Goal: Check status: Check status

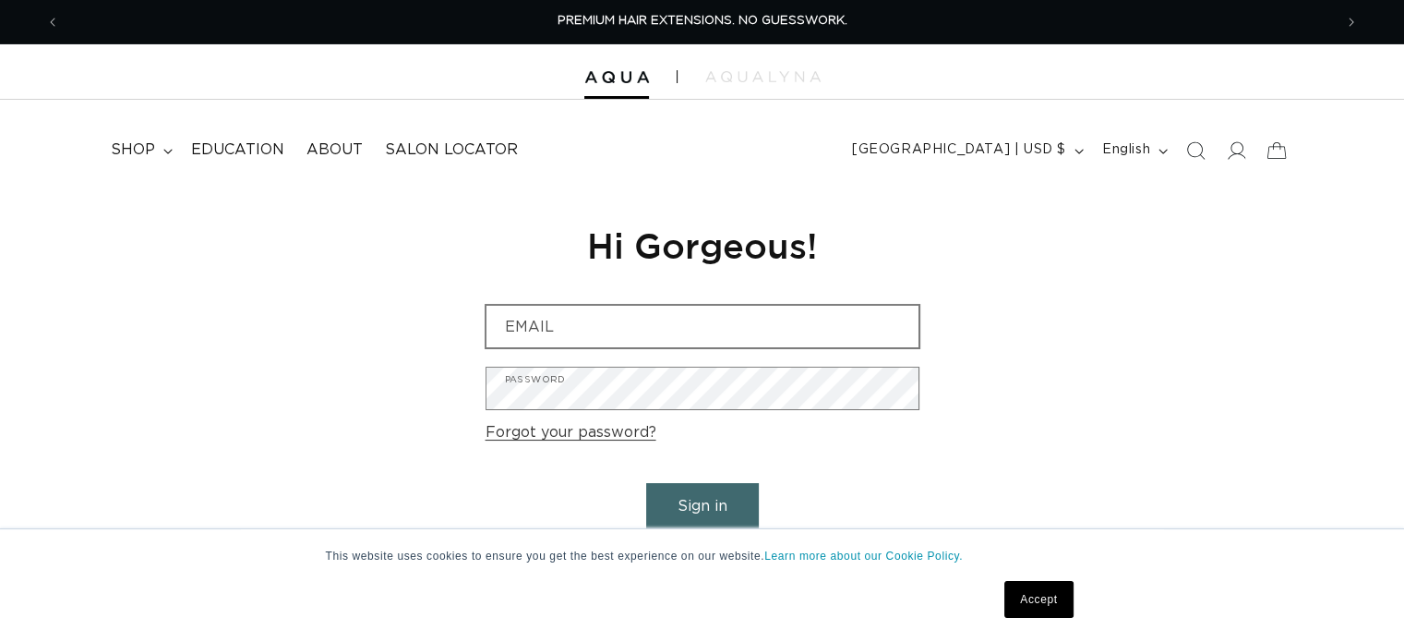
type input "kalij619@yahoo.com"
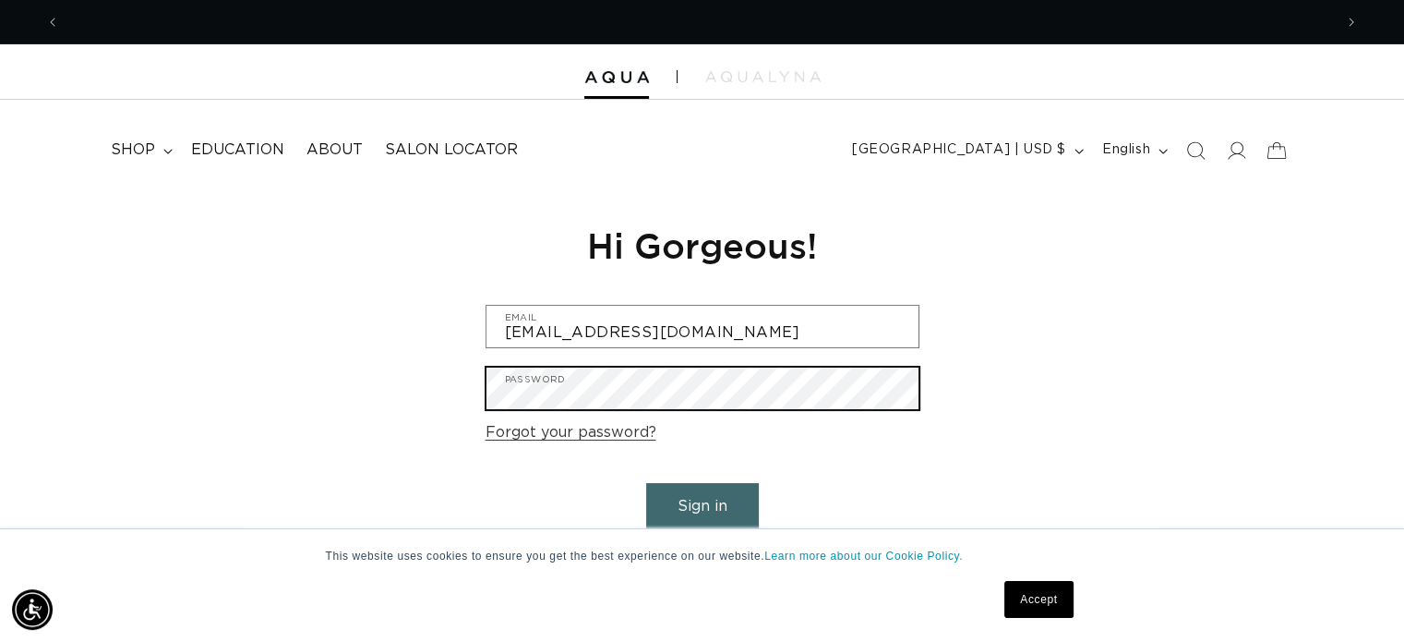
scroll to position [0, 1273]
click at [646, 483] on button "Sign in" at bounding box center [702, 506] width 113 height 47
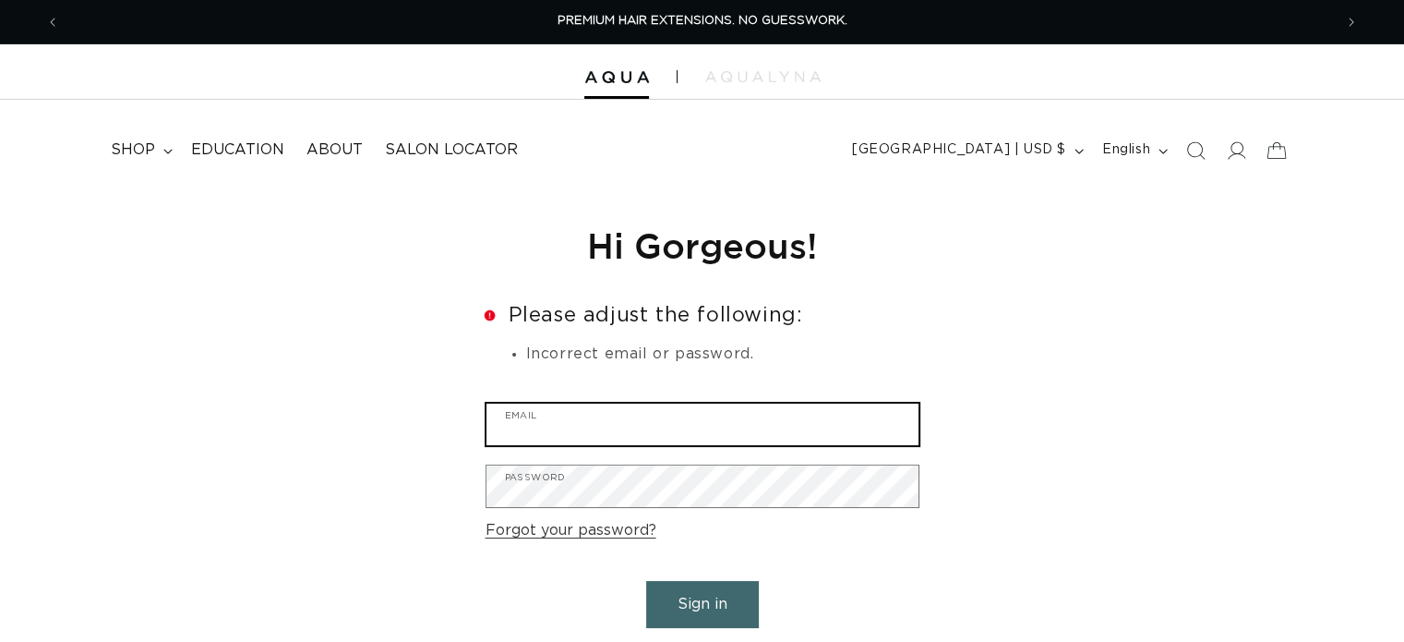
click at [567, 430] on input "Email" at bounding box center [703, 425] width 432 height 42
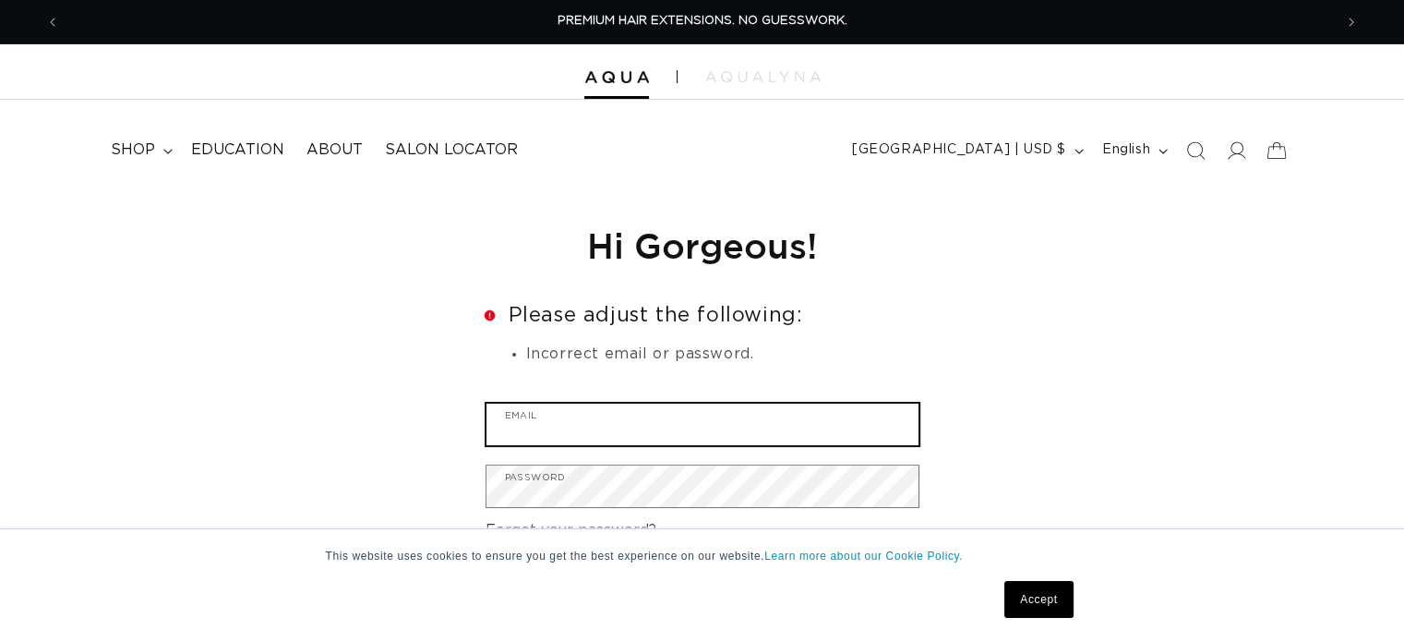
click at [567, 430] on input "Email" at bounding box center [703, 425] width 432 height 42
type input "kalij619@yahoo.com"
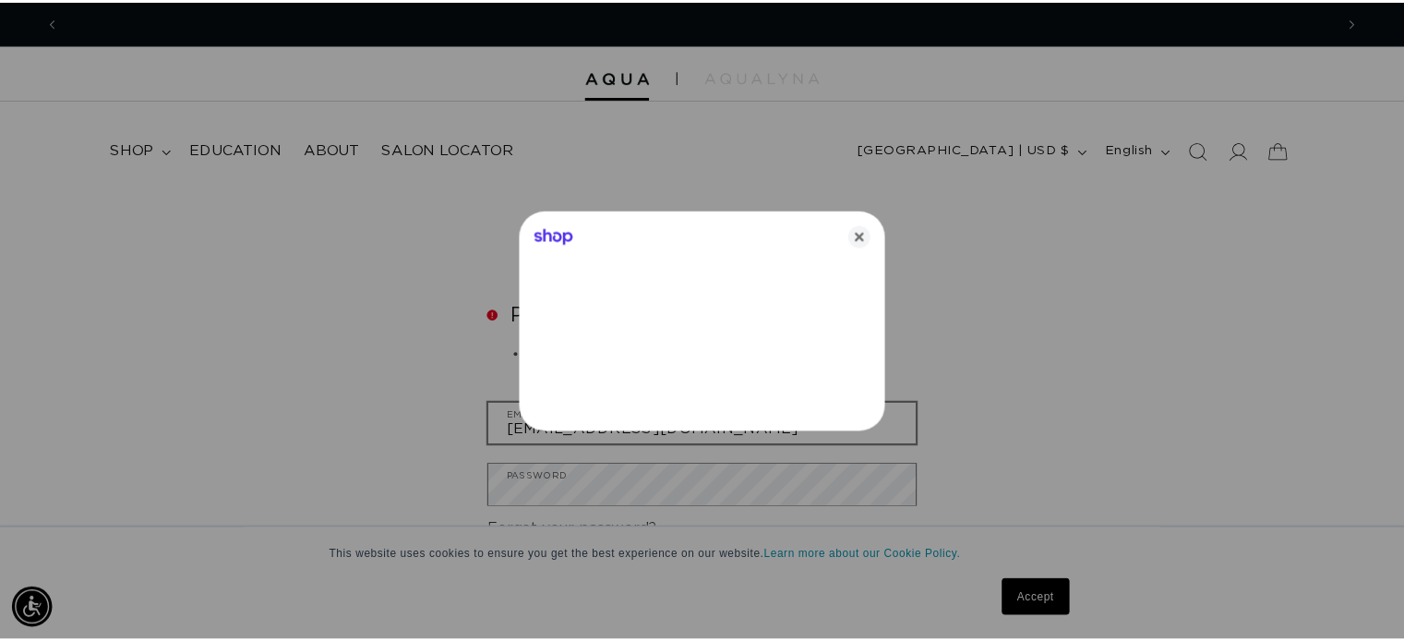
scroll to position [0, 1287]
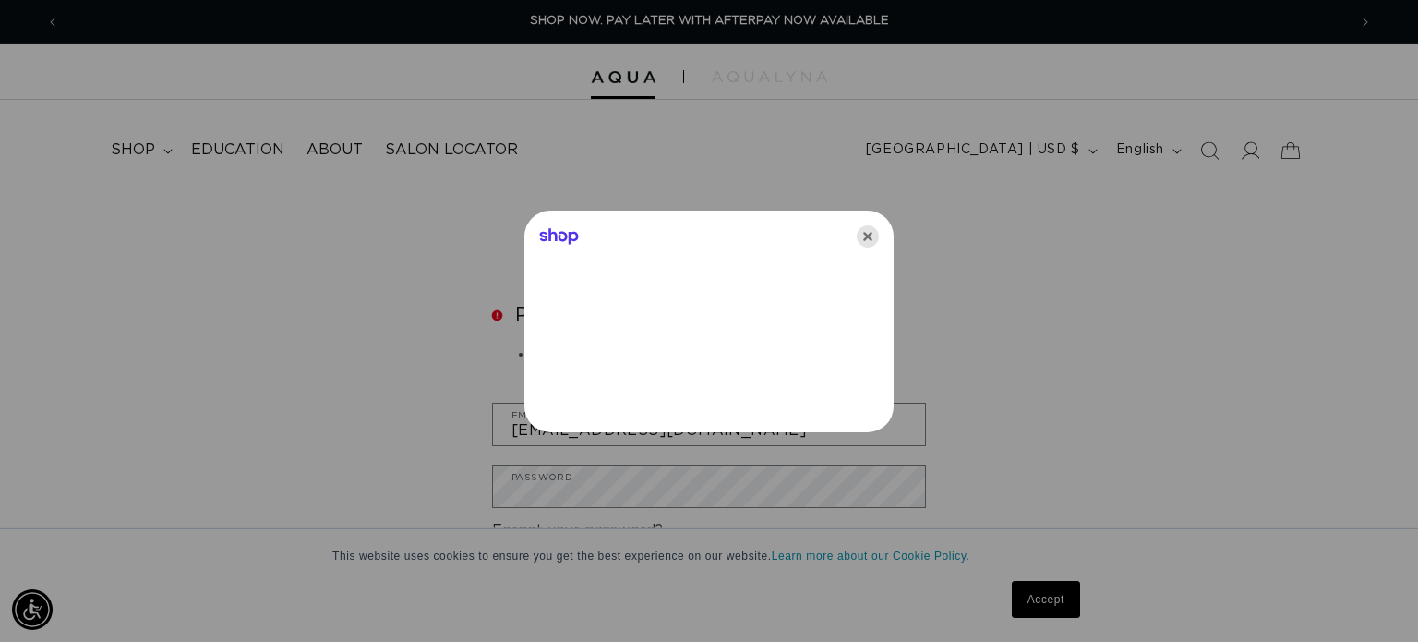
click at [861, 241] on icon "Close" at bounding box center [868, 236] width 22 height 22
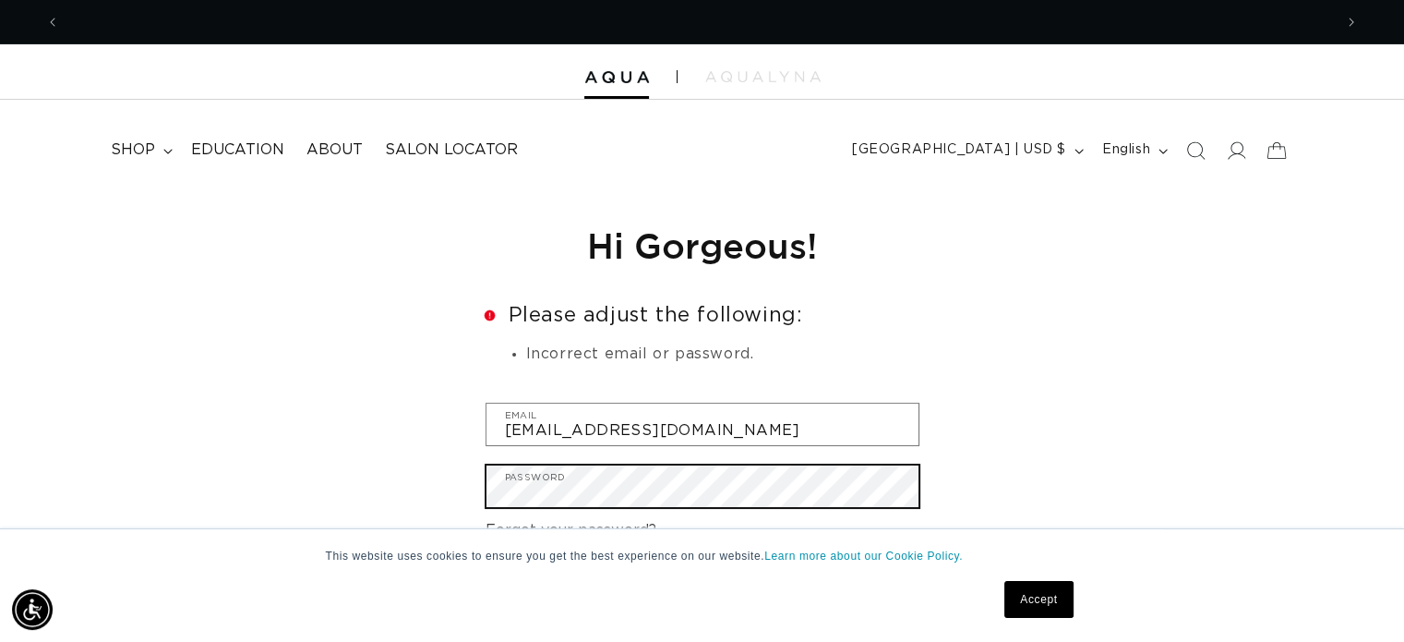
scroll to position [0, 0]
click at [646, 581] on button "Sign in" at bounding box center [702, 604] width 113 height 47
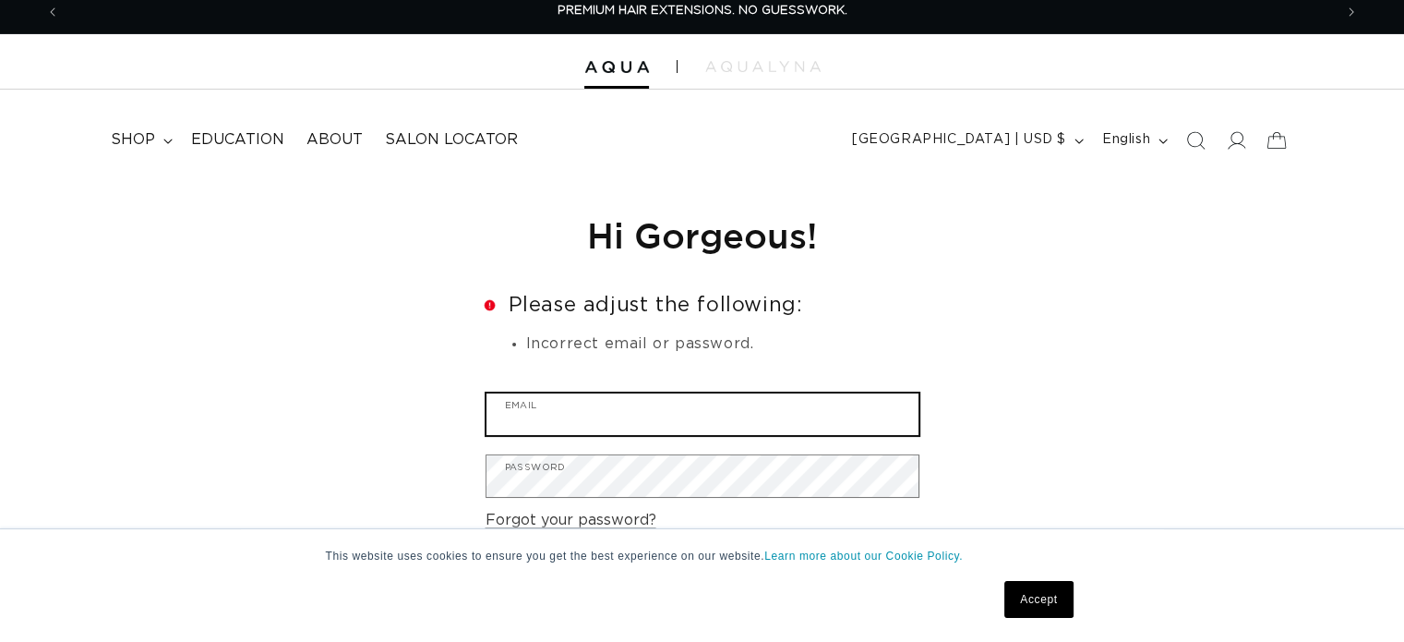
click at [615, 428] on input "Email" at bounding box center [703, 414] width 432 height 42
type input "kalij619@yahoo.com"
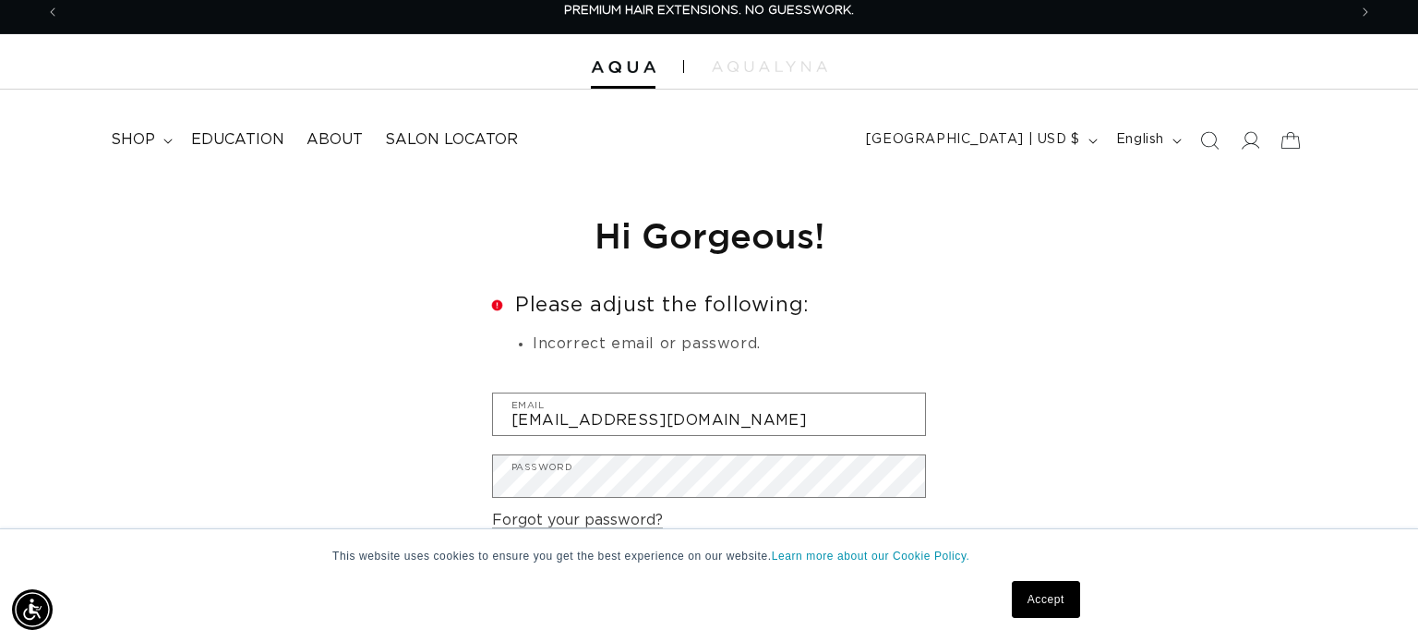
click at [589, 476] on div "Shop" at bounding box center [709, 321] width 1418 height 642
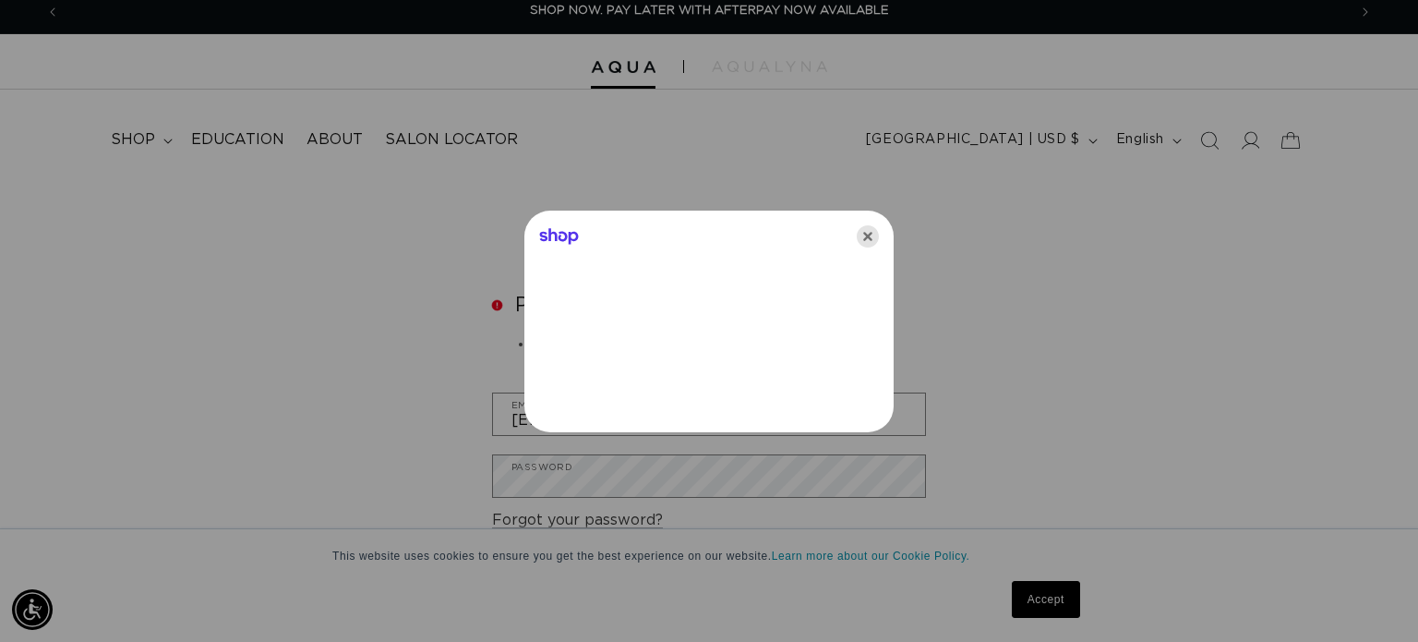
click at [872, 230] on icon "Close" at bounding box center [868, 236] width 22 height 22
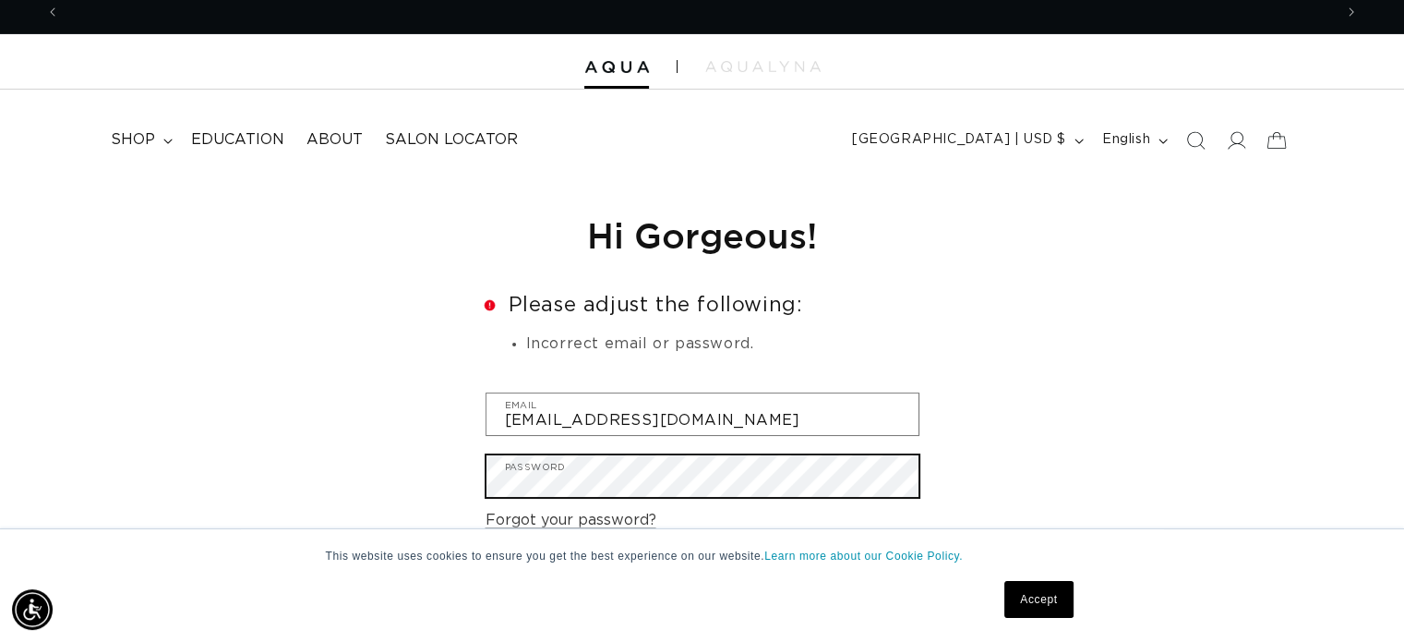
scroll to position [0, 2546]
click at [646, 571] on button "Sign in" at bounding box center [702, 594] width 113 height 47
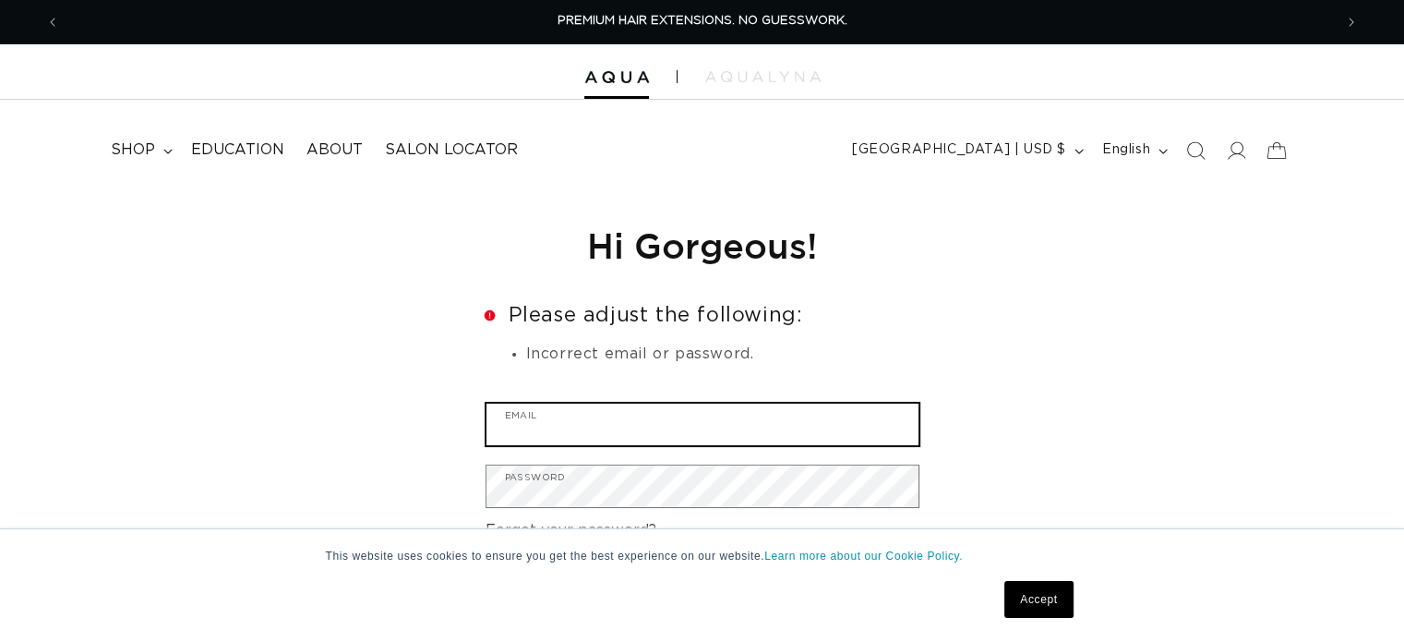
click at [545, 437] on input "Email" at bounding box center [703, 425] width 432 height 42
type input "[EMAIL_ADDRESS][DOMAIN_NAME]"
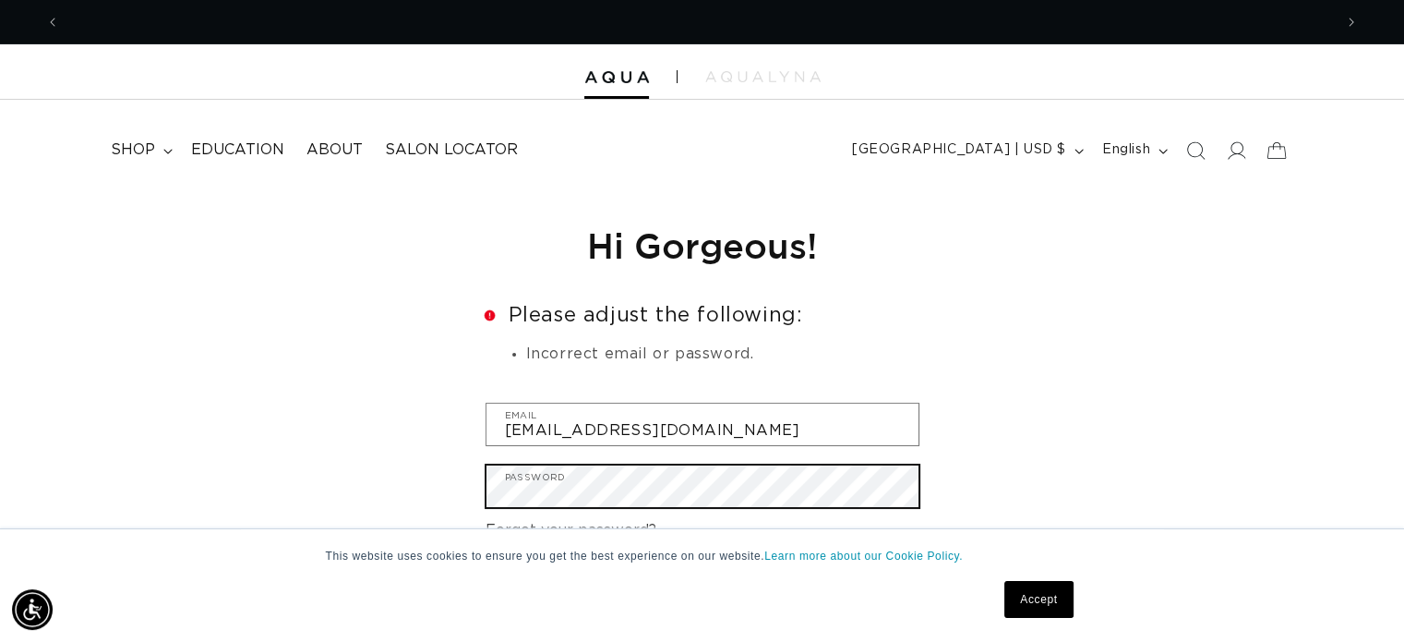
scroll to position [0, 0]
click at [646, 581] on button "Sign in" at bounding box center [702, 604] width 113 height 47
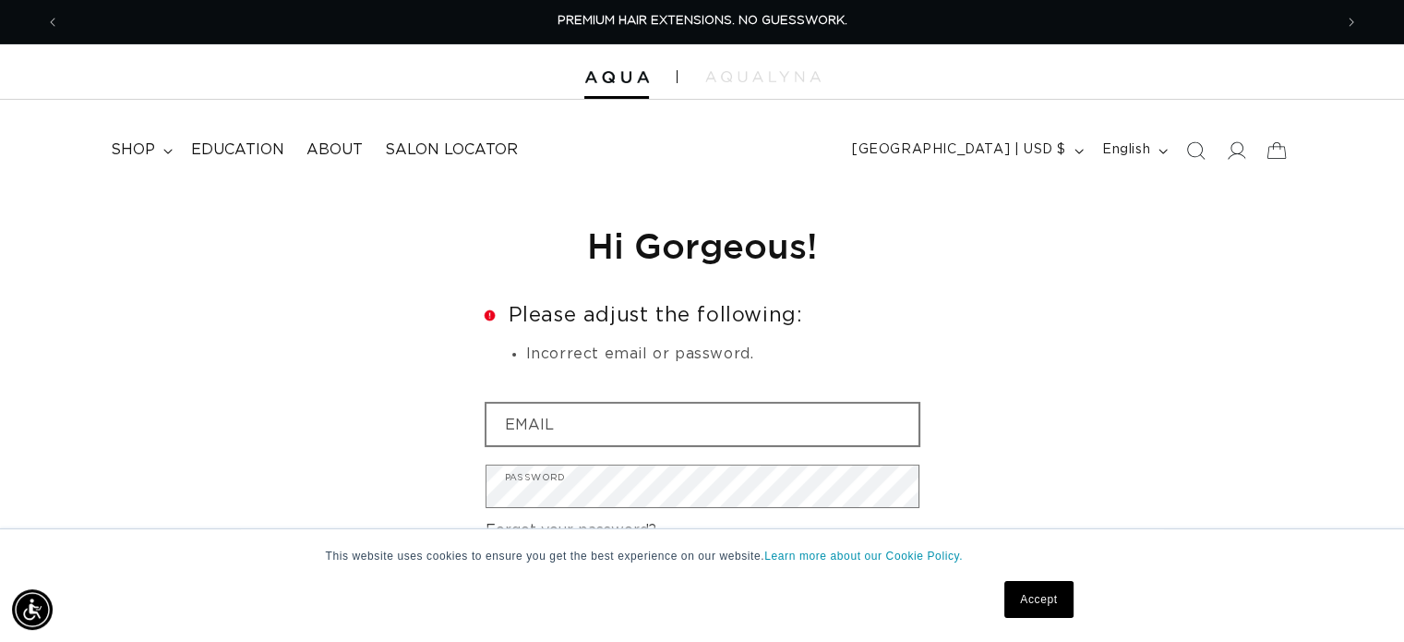
type input "[EMAIL_ADDRESS][DOMAIN_NAME]"
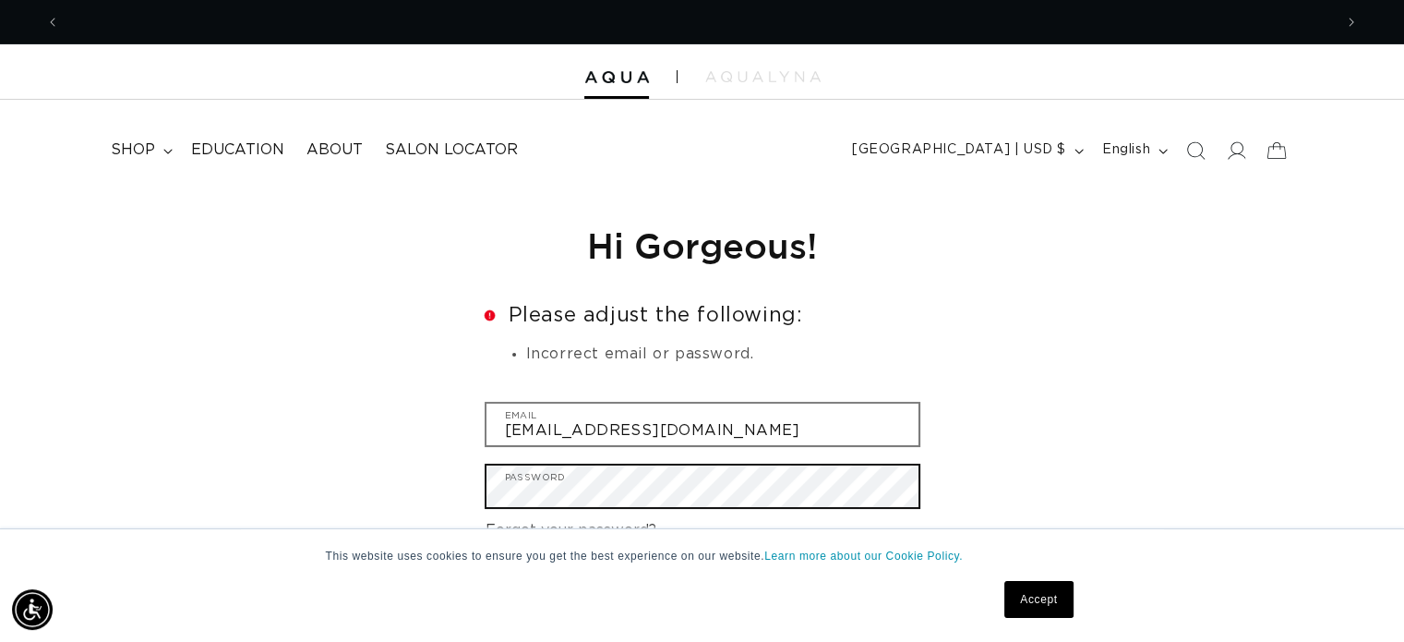
scroll to position [0, 2546]
click at [646, 581] on button "Sign in" at bounding box center [702, 604] width 113 height 47
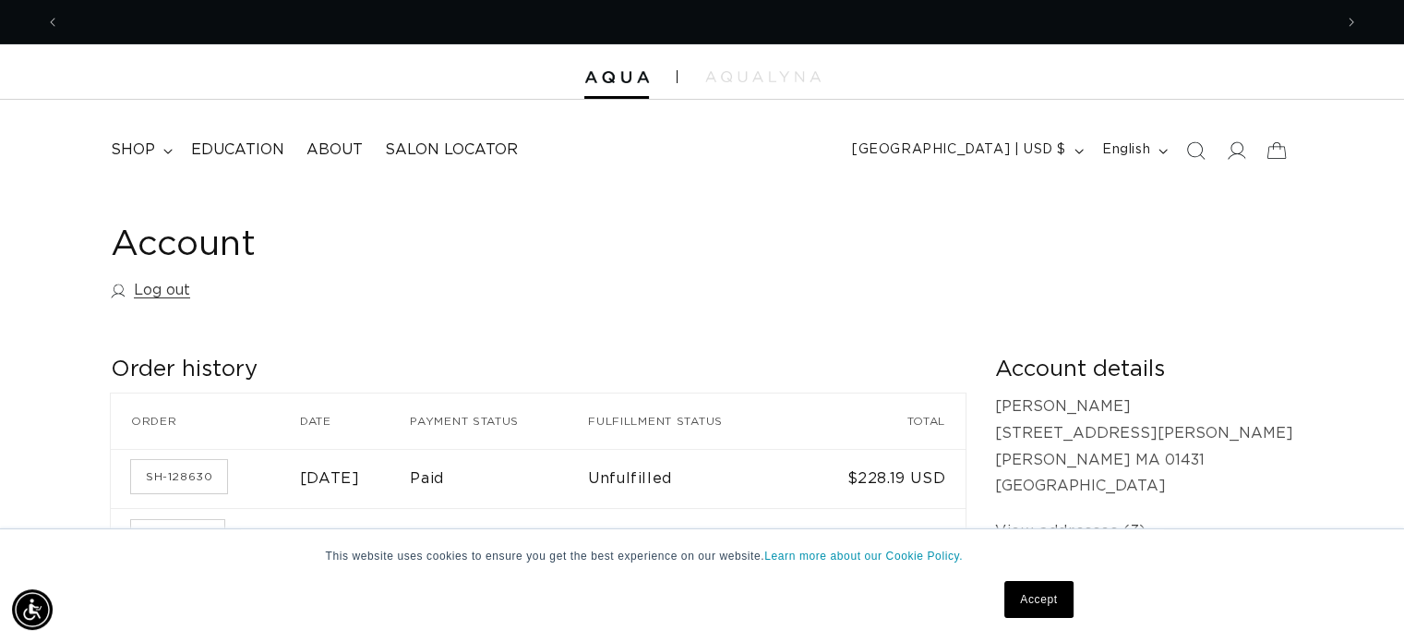
scroll to position [0, 2546]
click at [1043, 600] on link "Accept" at bounding box center [1039, 599] width 68 height 37
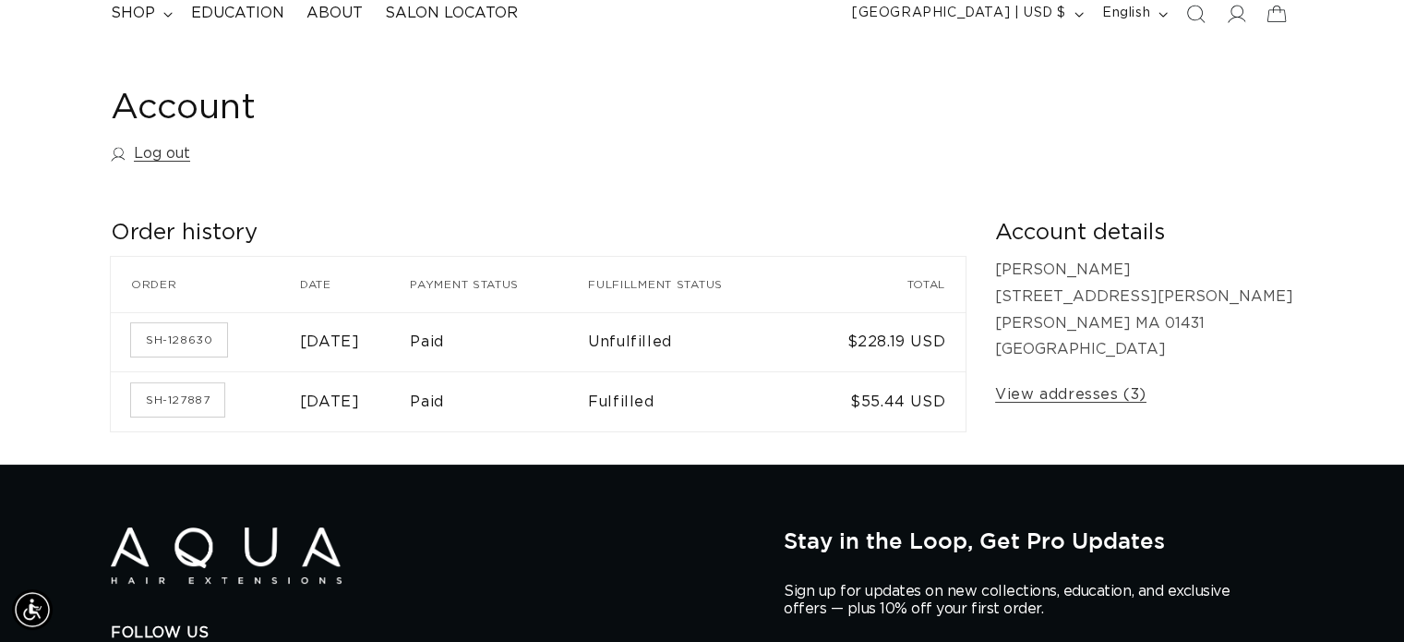
scroll to position [148, 0]
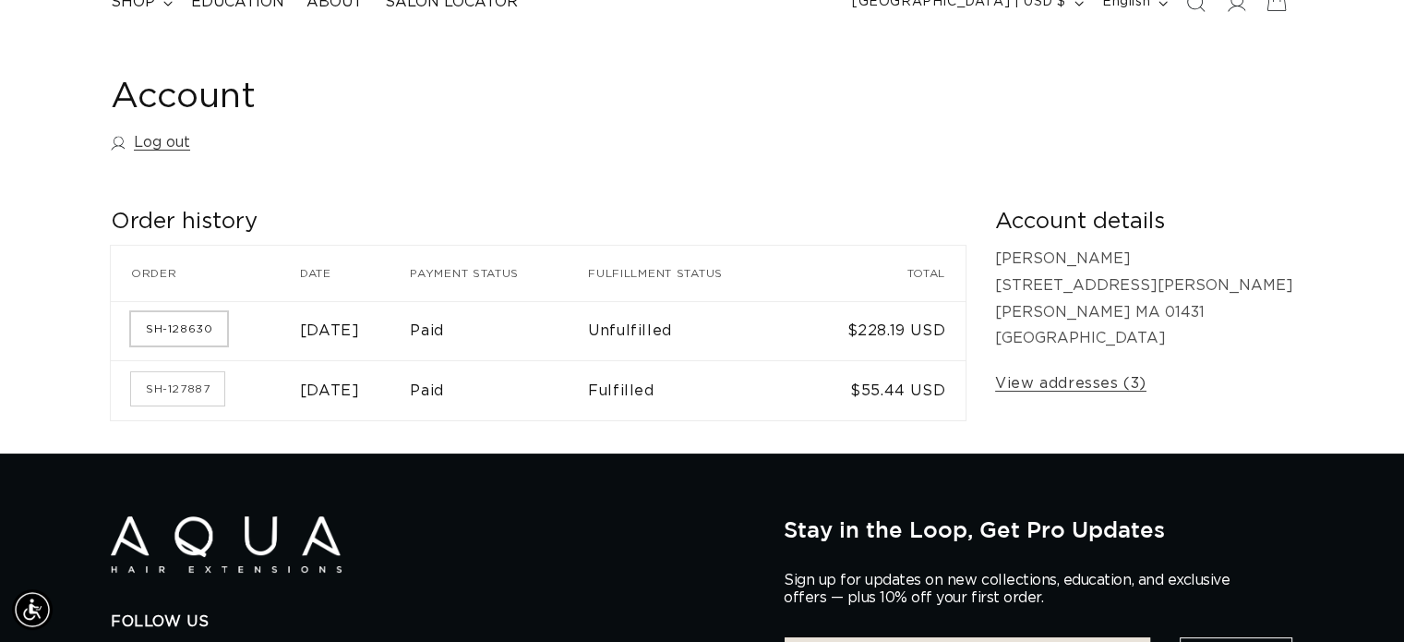
click at [194, 328] on link "SH-128630" at bounding box center [179, 328] width 96 height 33
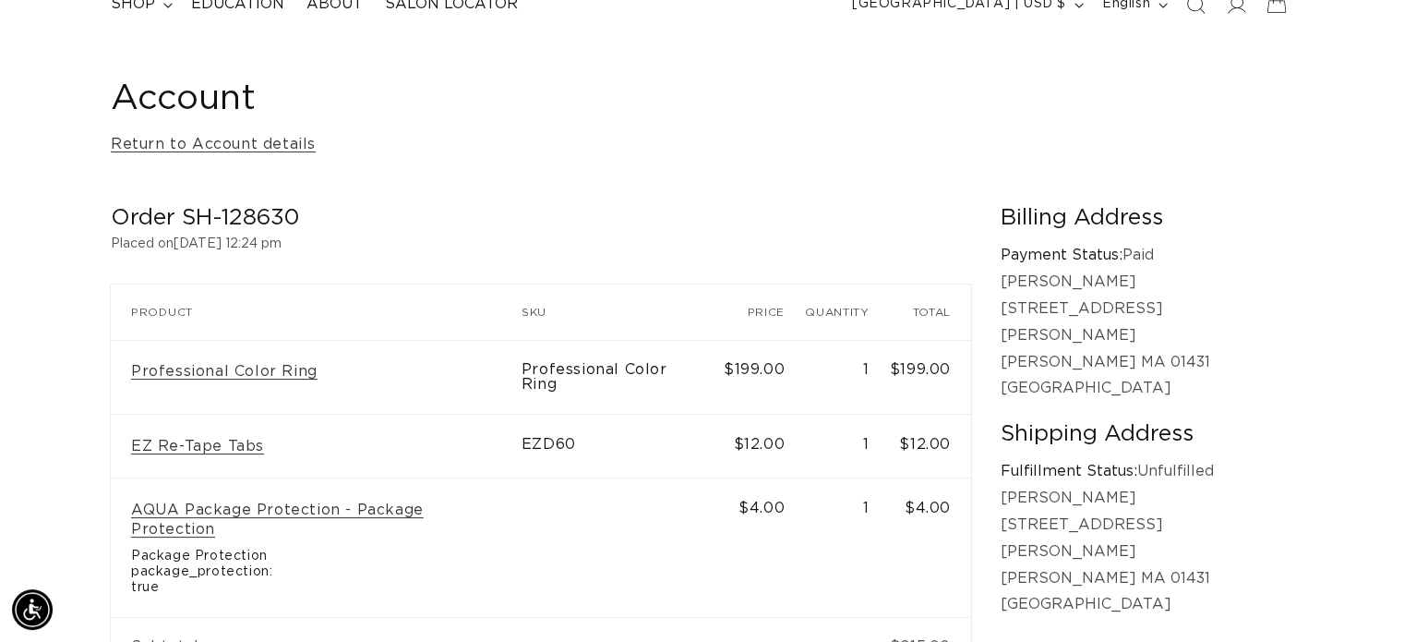
scroll to position [144, 0]
click at [225, 146] on link "Return to Account details" at bounding box center [213, 146] width 205 height 27
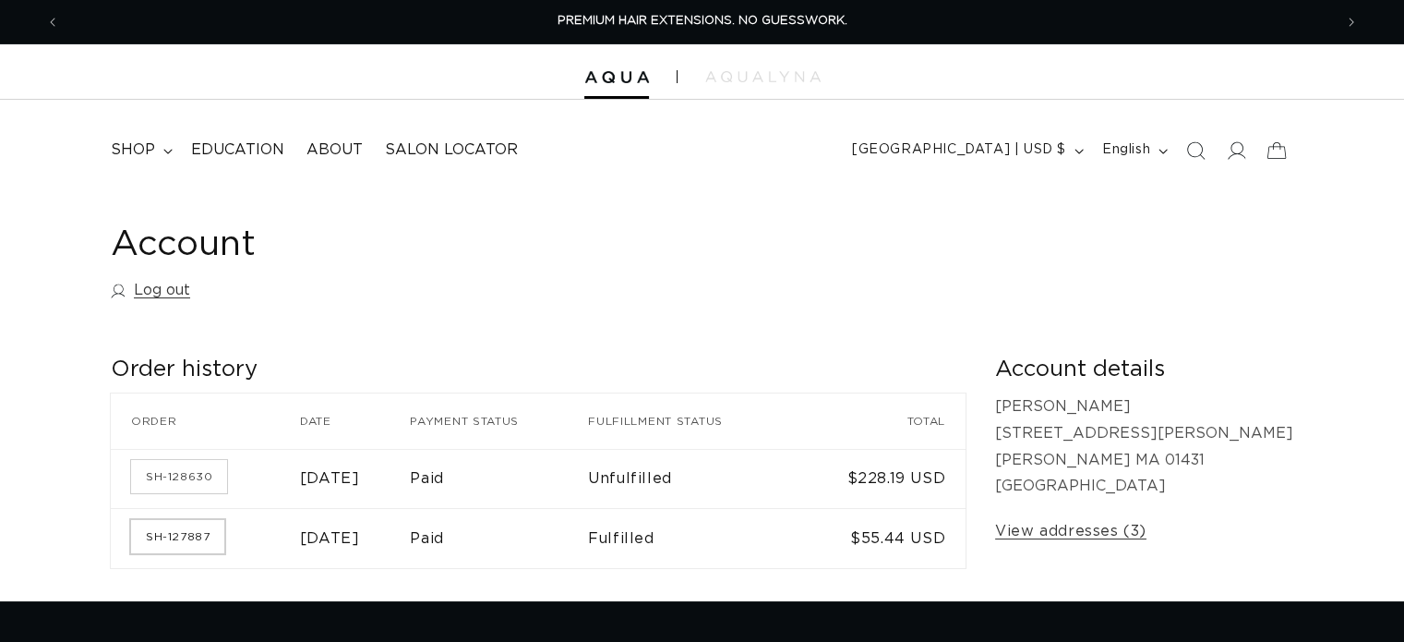
click at [187, 536] on link "SH-127887" at bounding box center [177, 536] width 93 height 33
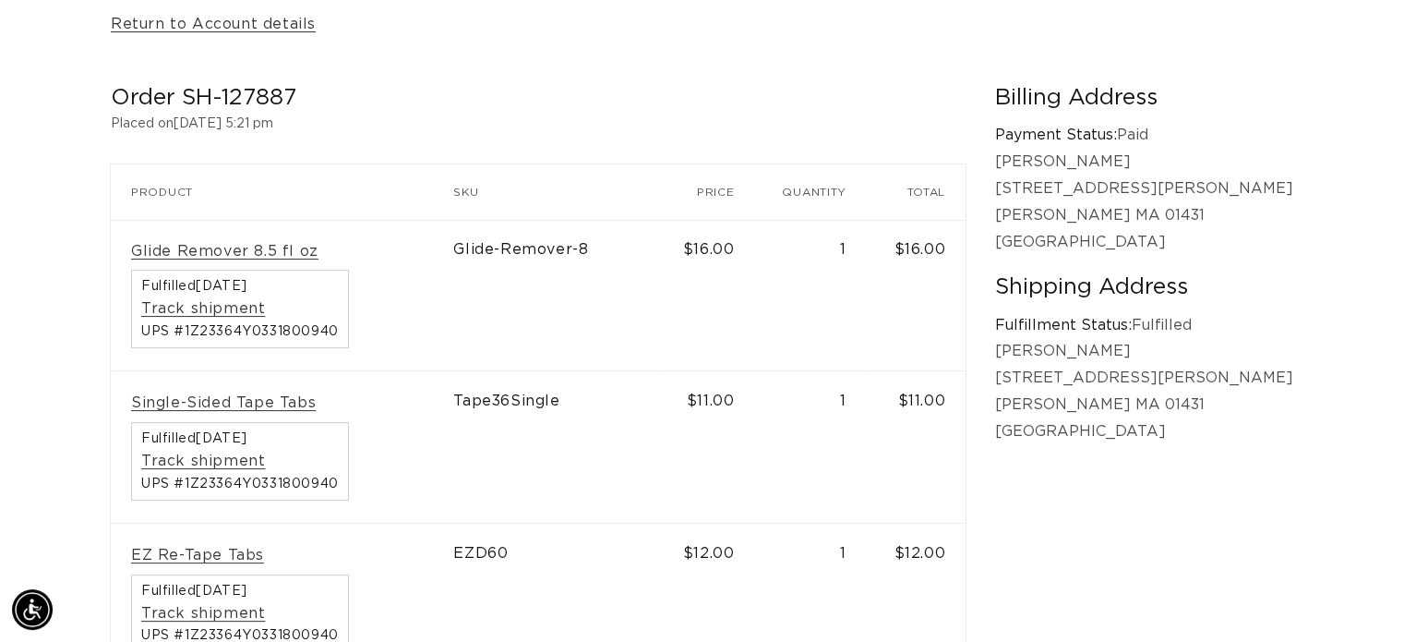
click at [890, 151] on div "Order SH-127887 Placed on August 28, 2025 at 5:21 pm Order SH-127887 Product SK…" at bounding box center [553, 454] width 885 height 741
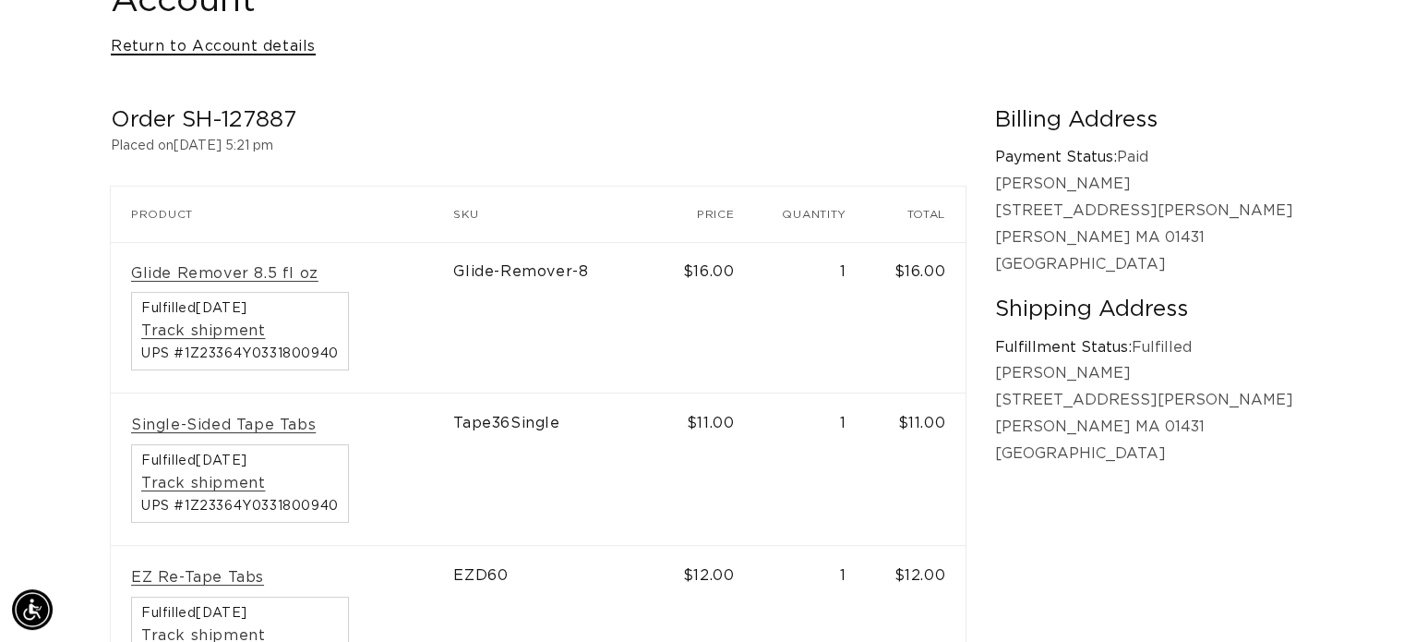
scroll to position [0, 2546]
click at [277, 54] on link "Return to Account details" at bounding box center [213, 46] width 205 height 27
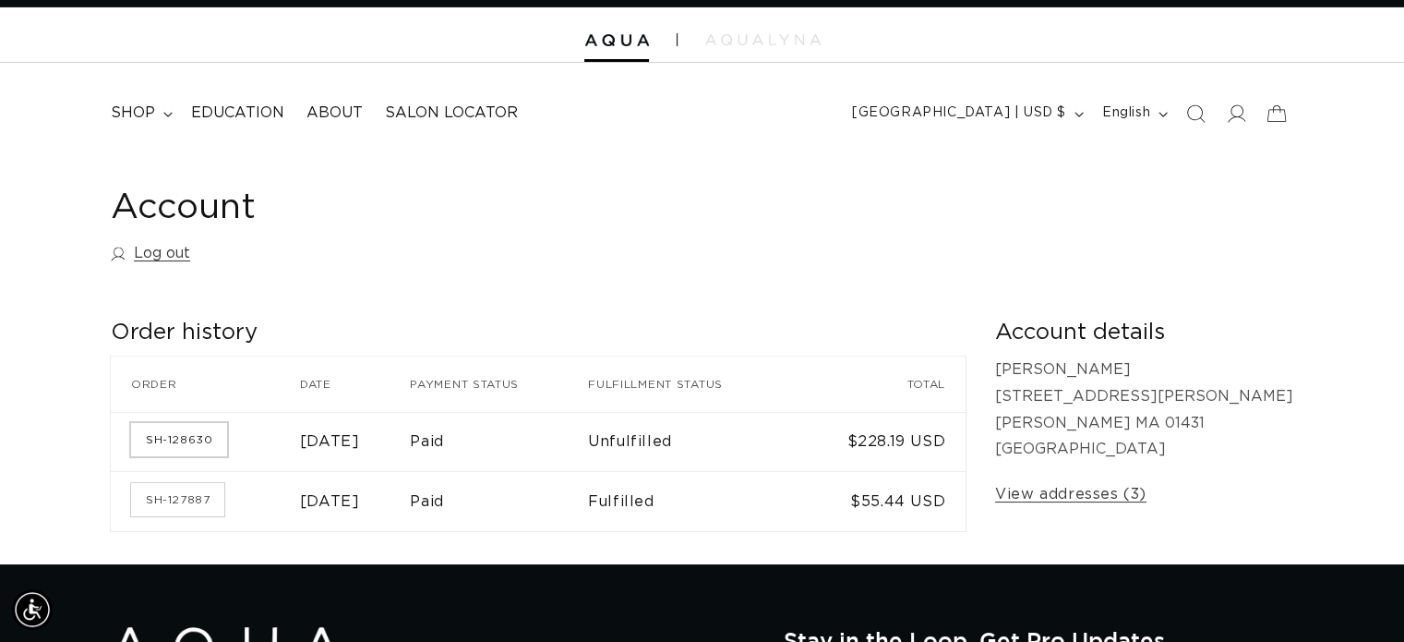
scroll to position [0, 1273]
click at [172, 442] on link "SH-128630" at bounding box center [179, 439] width 96 height 33
